Goal: Task Accomplishment & Management: Use online tool/utility

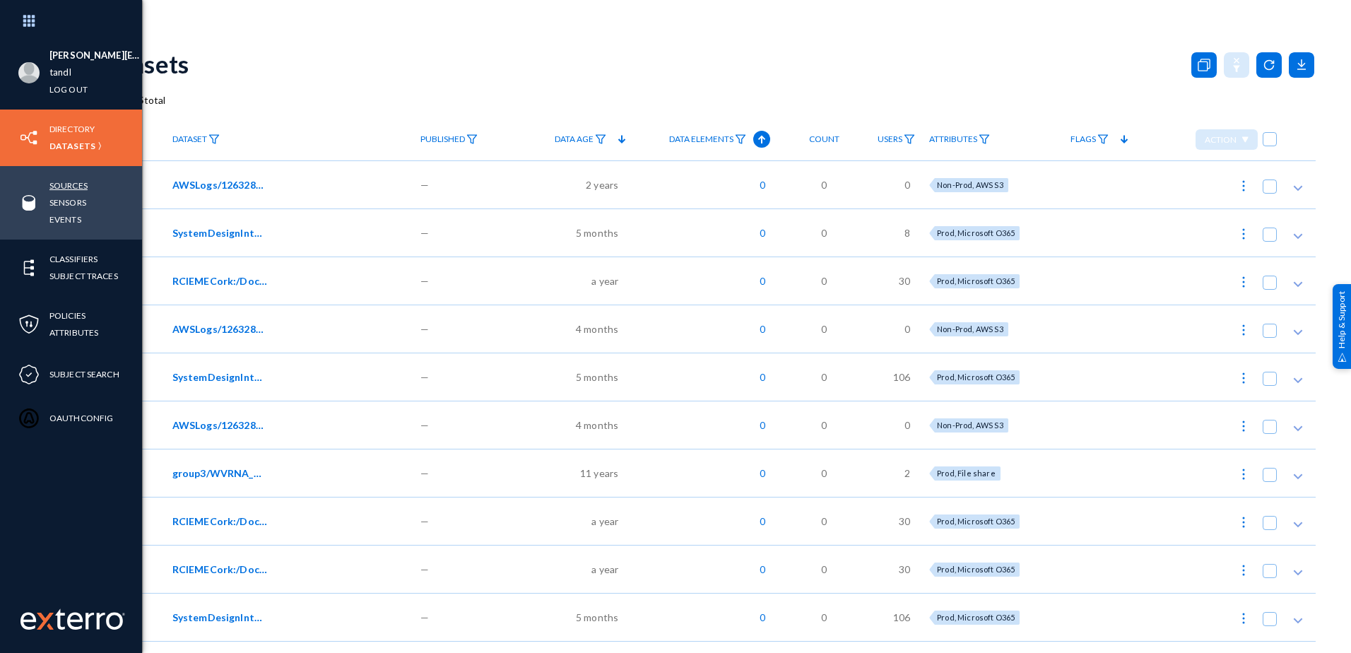
click at [71, 181] on link "Sources" at bounding box center [68, 185] width 38 height 16
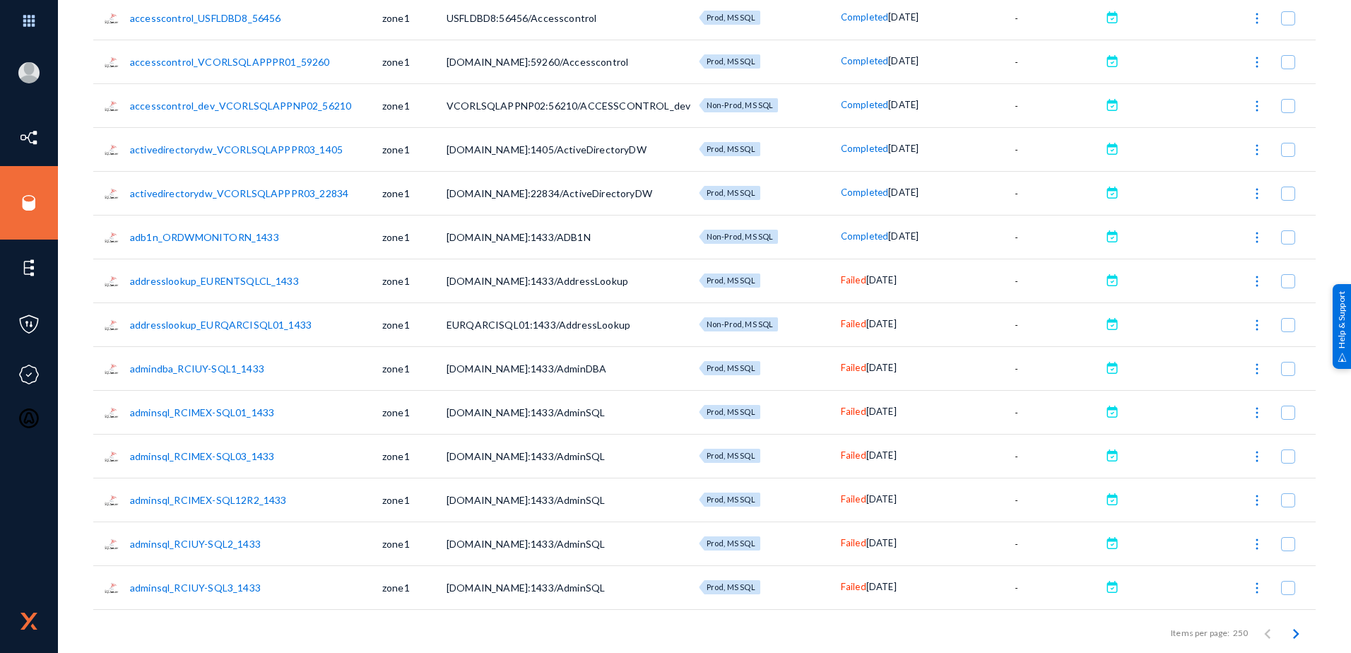
scroll to position [283, 0]
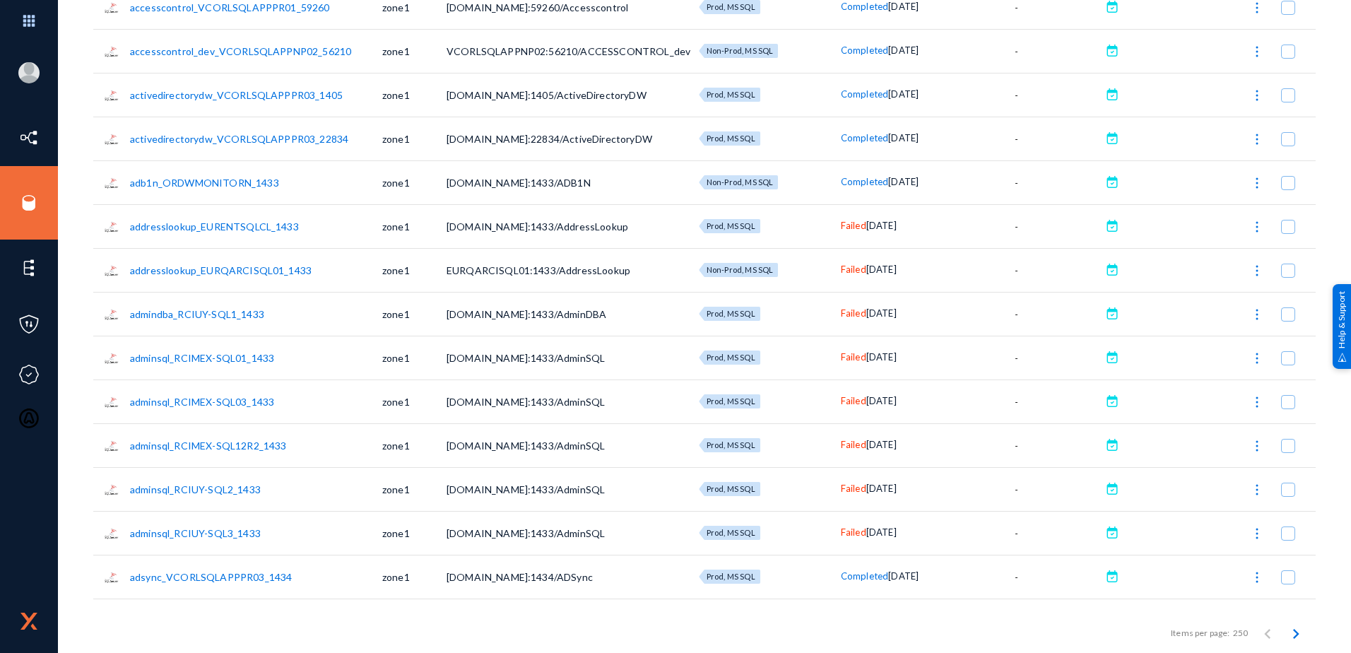
click at [1255, 360] on img at bounding box center [1257, 358] width 14 height 14
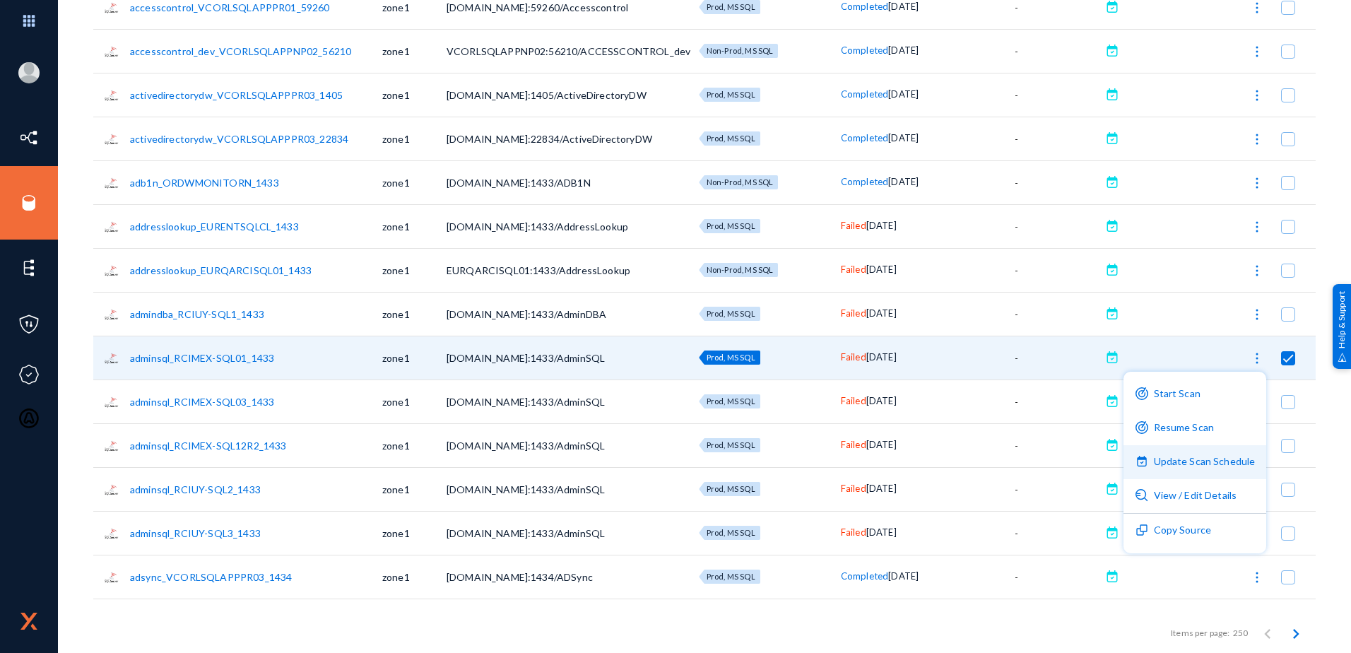
click at [1238, 457] on button "Update Scan Schedule" at bounding box center [1194, 462] width 143 height 34
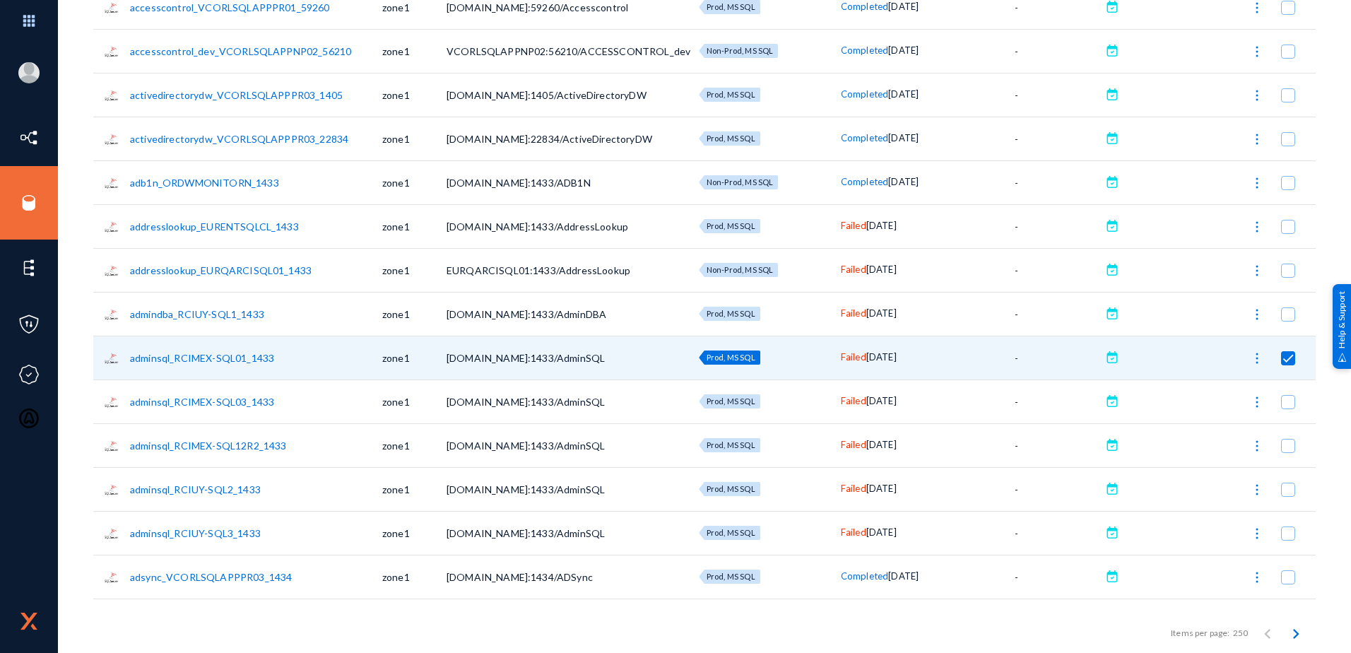
checkbox input "false"
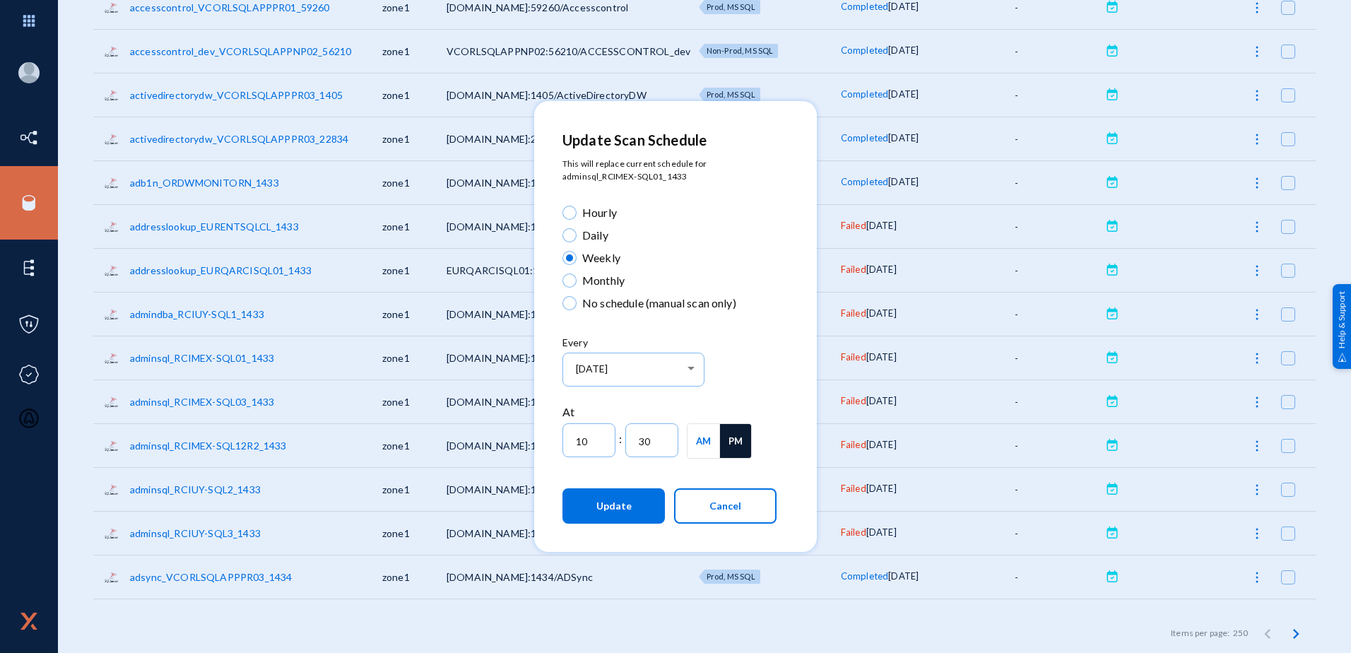
click at [726, 514] on button "Cancel" at bounding box center [725, 505] width 102 height 35
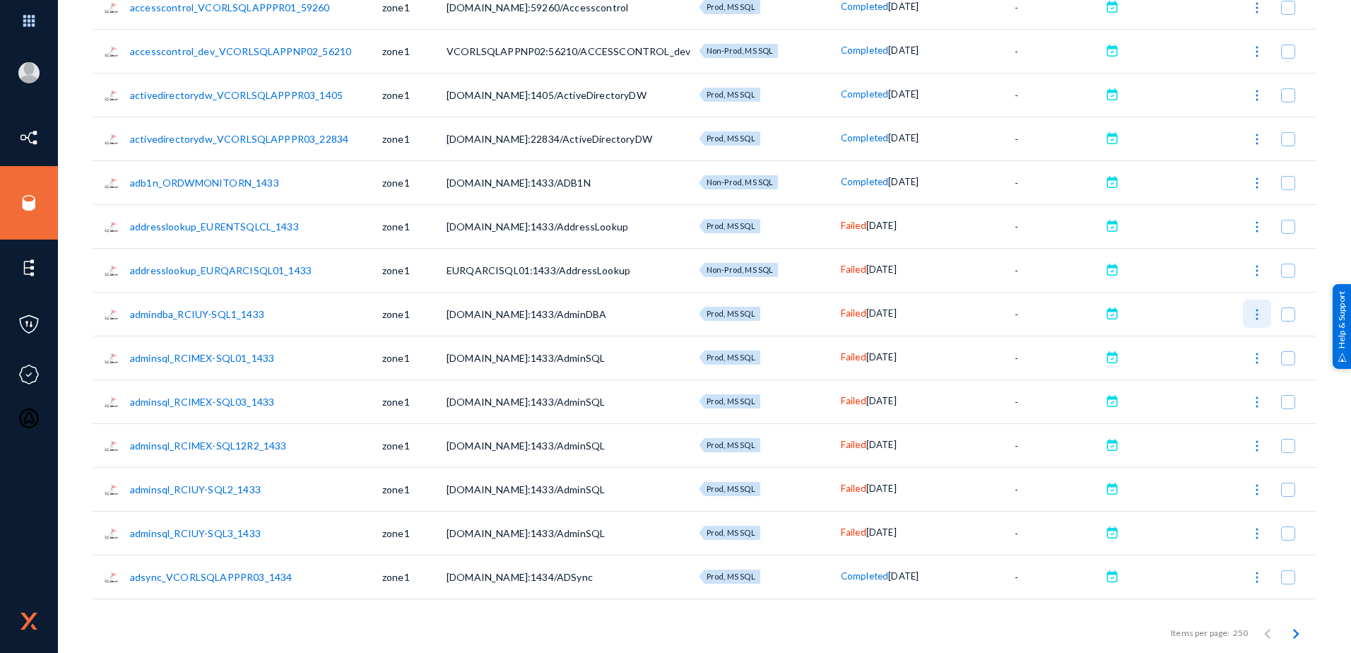
click at [1252, 316] on img at bounding box center [1257, 314] width 14 height 14
checkbox input "true"
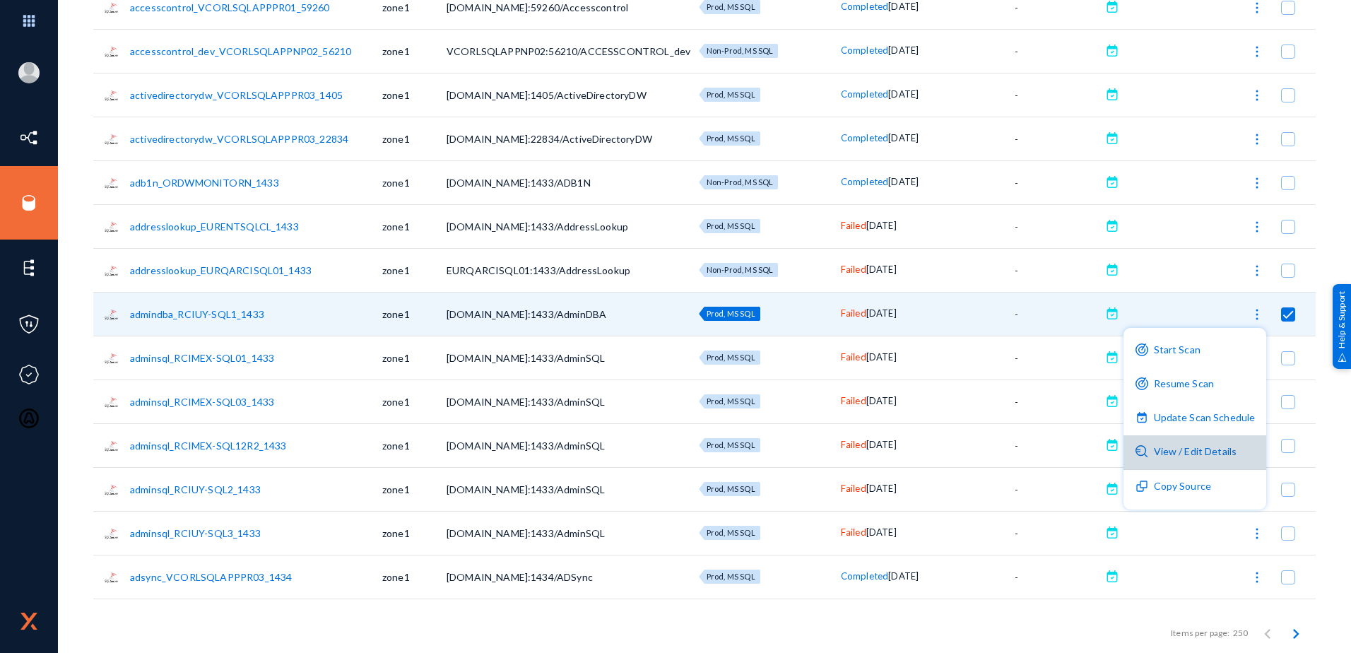
click at [1202, 451] on button "View / Edit Details" at bounding box center [1194, 452] width 143 height 34
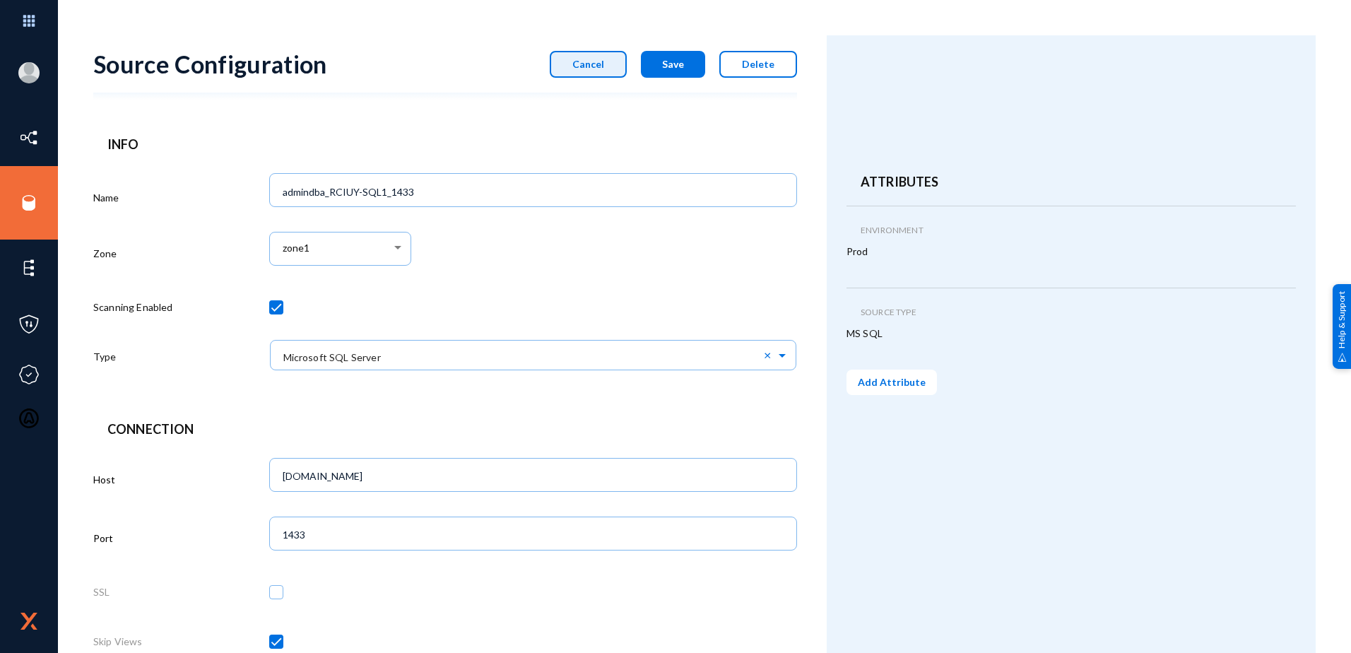
click at [591, 64] on span "Cancel" at bounding box center [588, 64] width 32 height 12
